Goal: Task Accomplishment & Management: Manage account settings

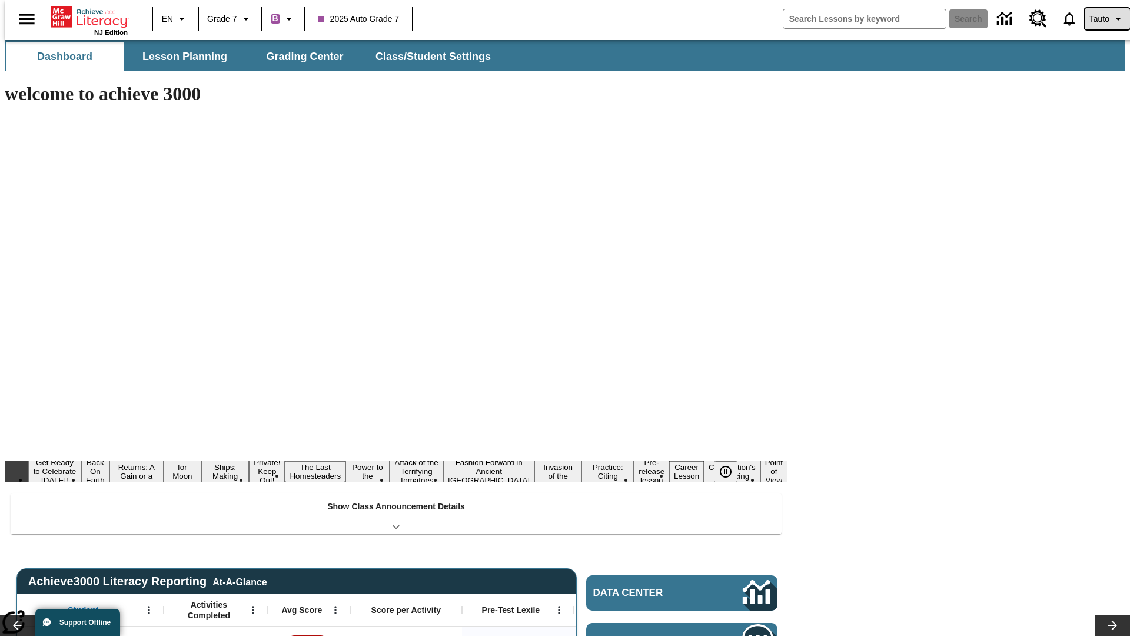
click at [1101, 19] on span "Tauto" at bounding box center [1099, 19] width 20 height 12
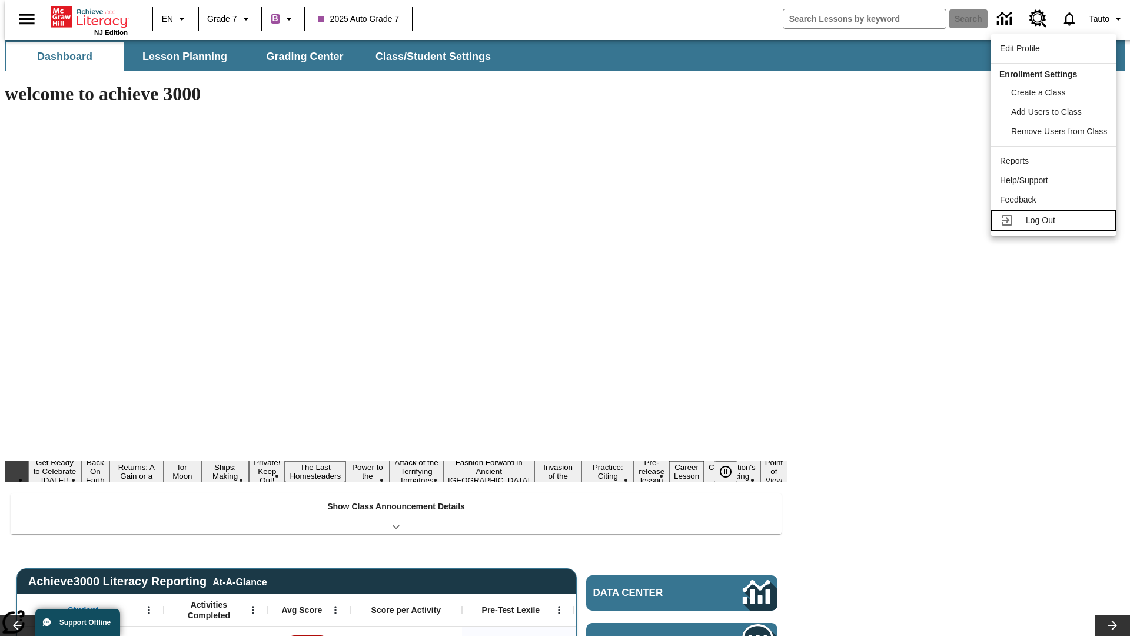
click at [1055, 220] on span "Log Out" at bounding box center [1040, 219] width 29 height 9
